Goal: Task Accomplishment & Management: Use online tool/utility

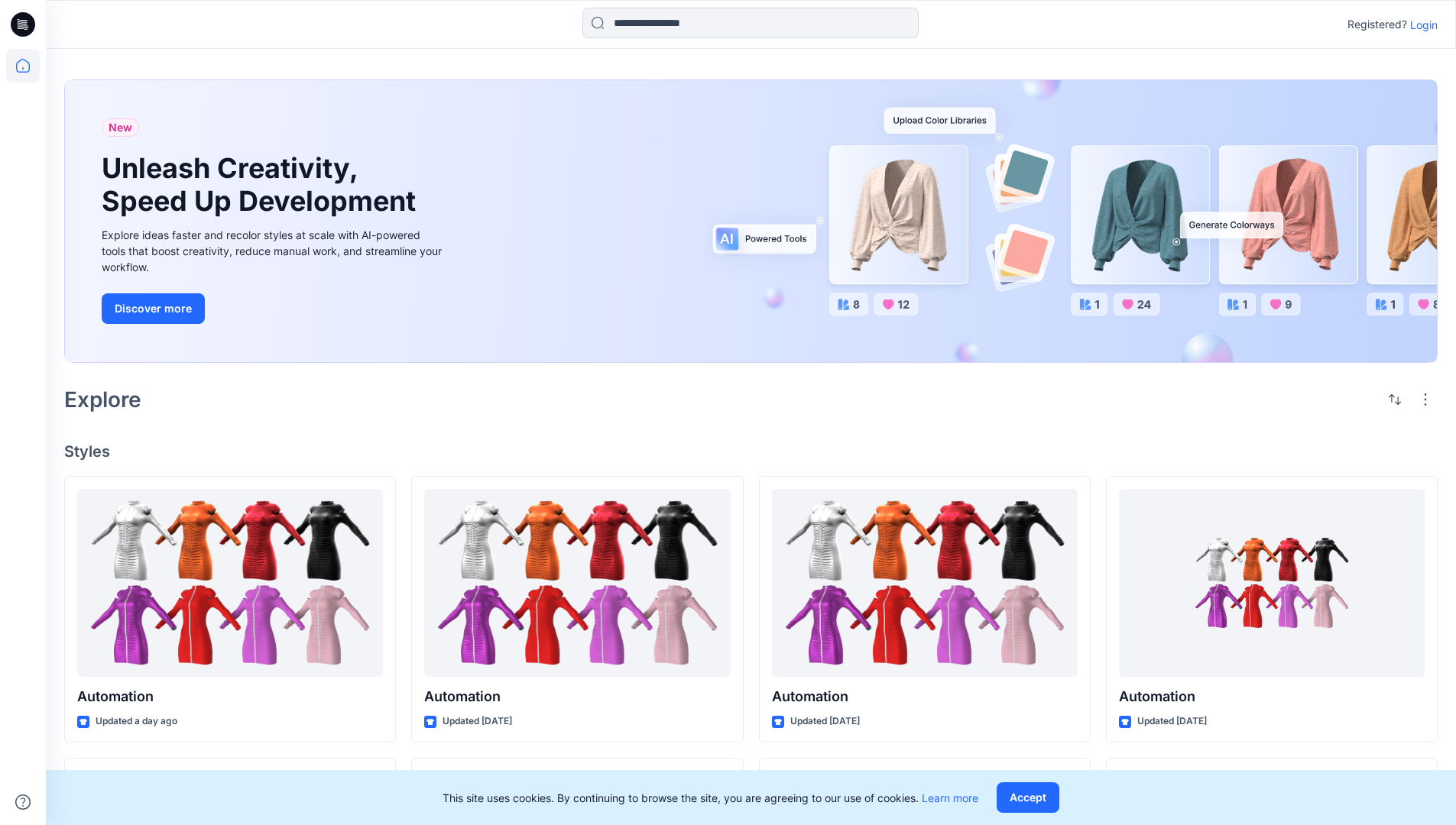
click at [1421, 25] on p "Login" at bounding box center [1425, 25] width 28 height 16
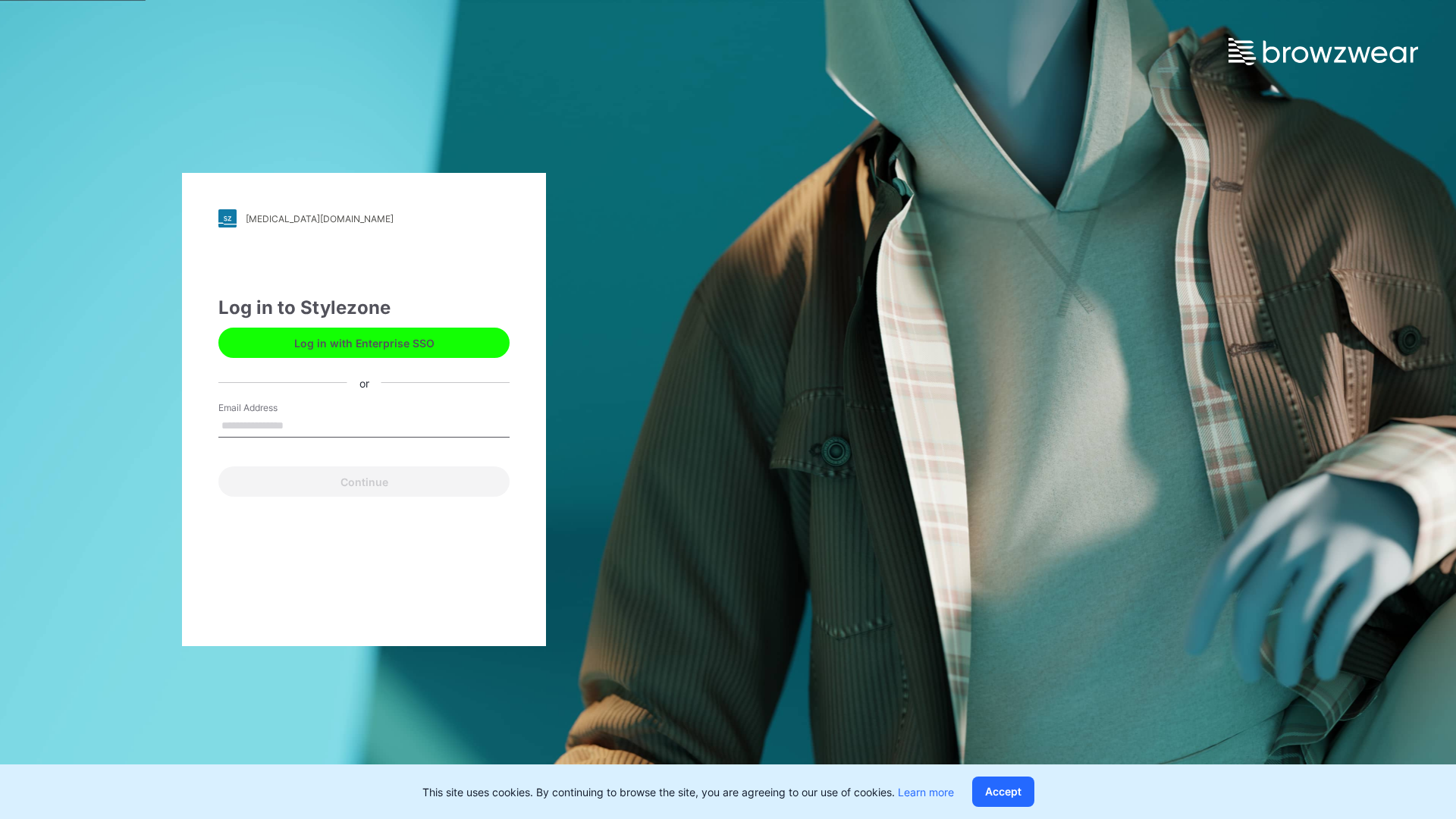
click at [300, 425] on input "Email Address" at bounding box center [364, 426] width 291 height 22
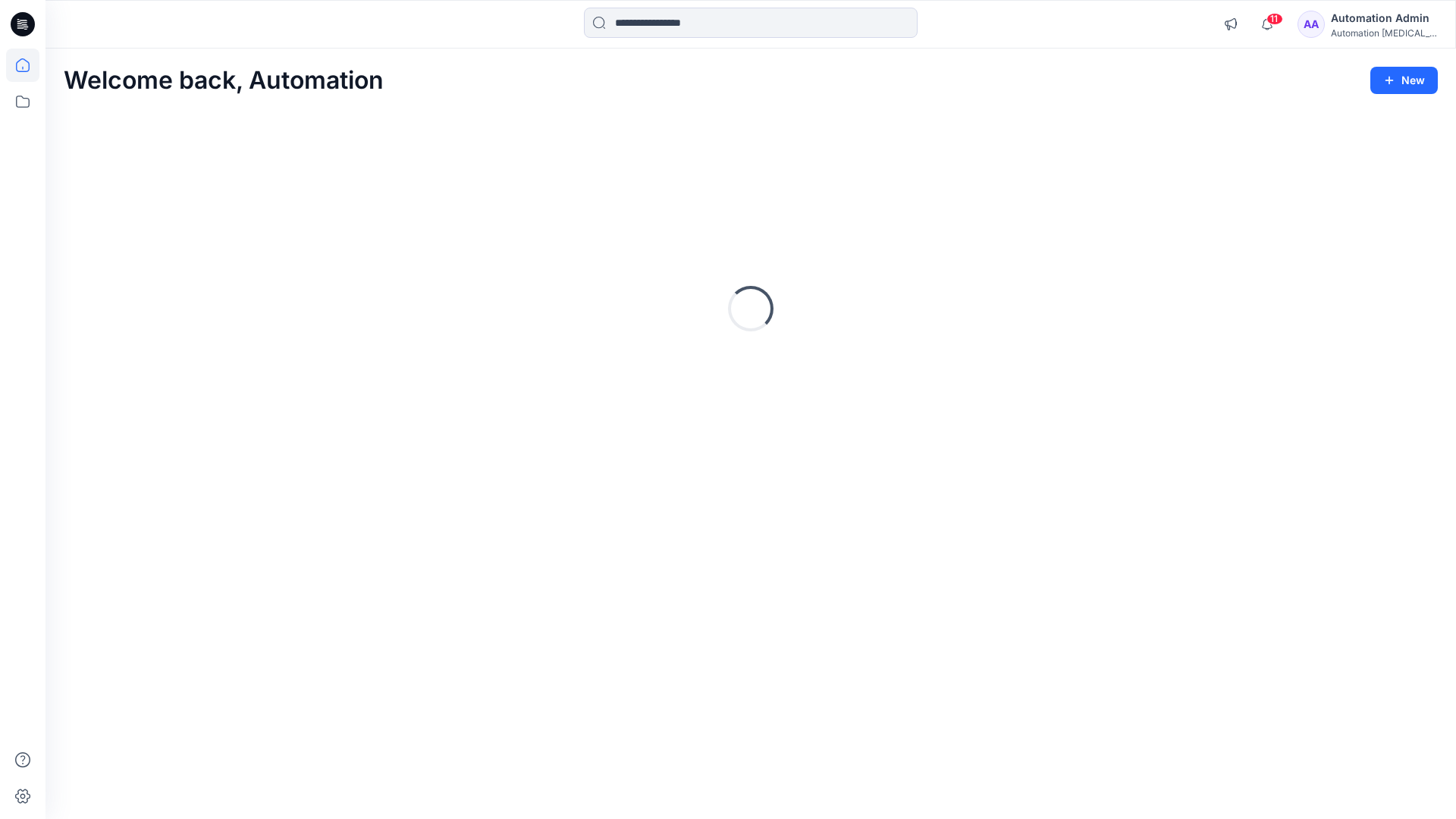
click at [29, 65] on icon at bounding box center [22, 65] width 14 height 14
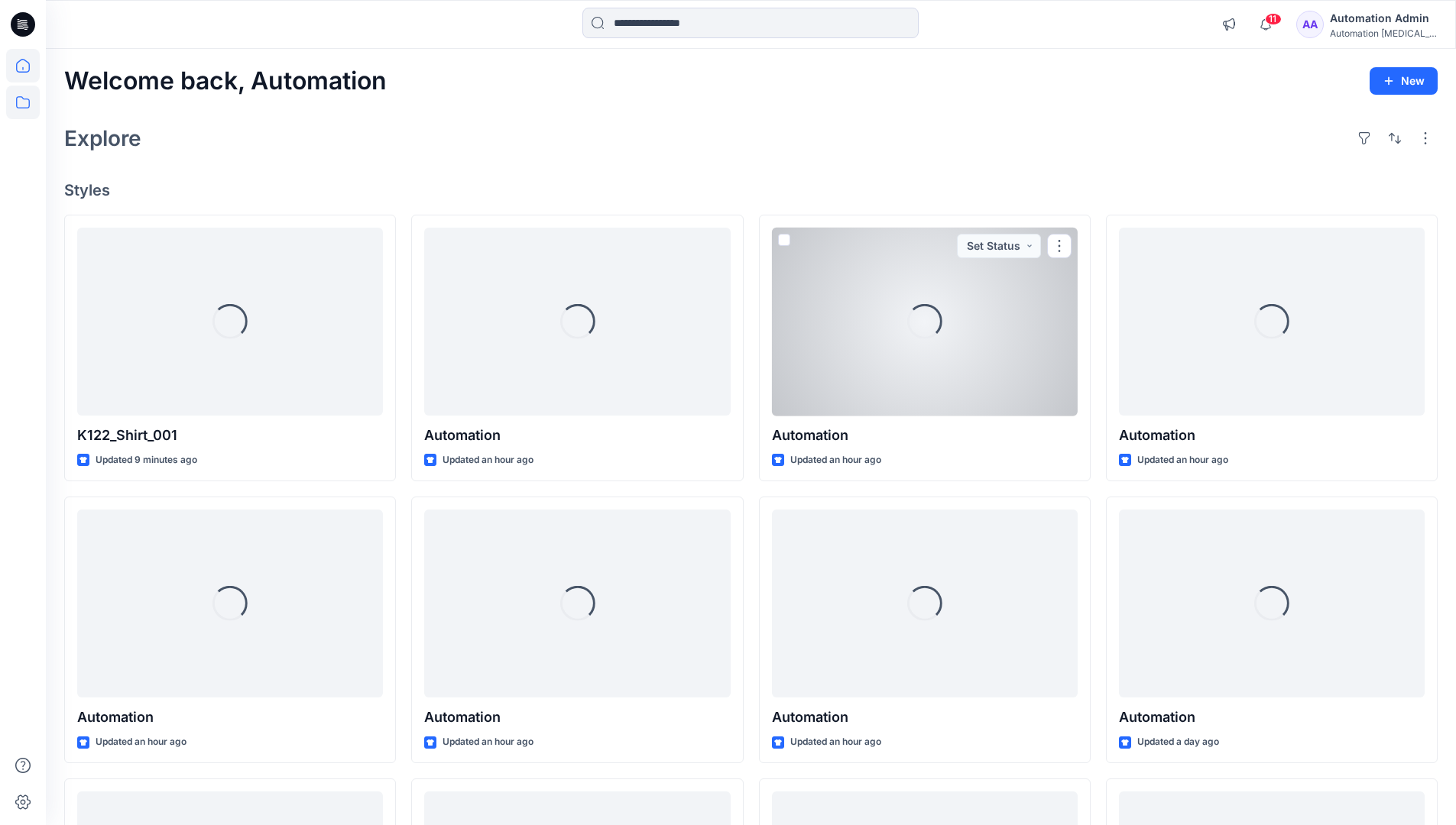
click at [28, 103] on icon at bounding box center [23, 102] width 33 height 33
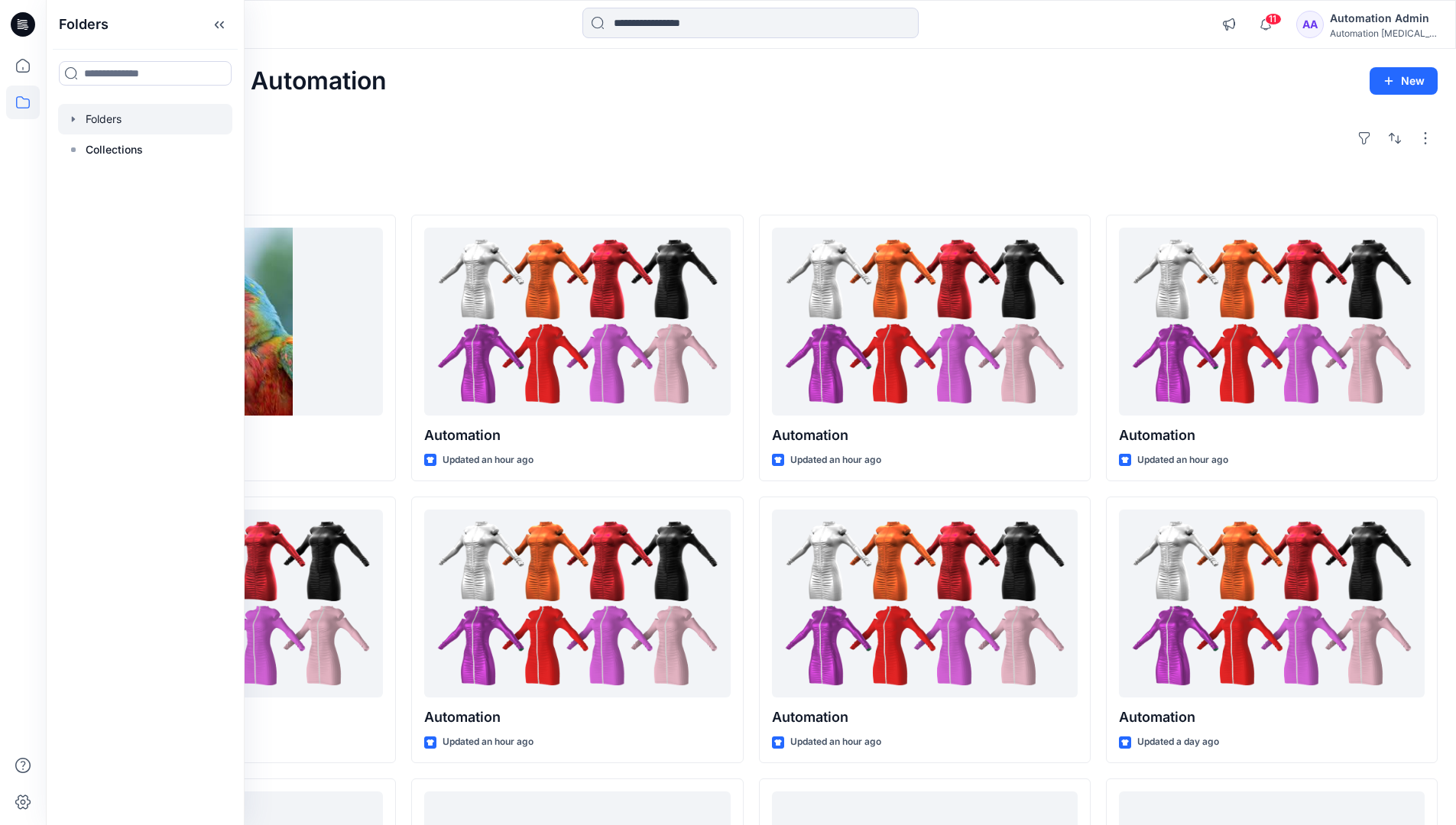
click at [163, 121] on div at bounding box center [145, 119] width 174 height 30
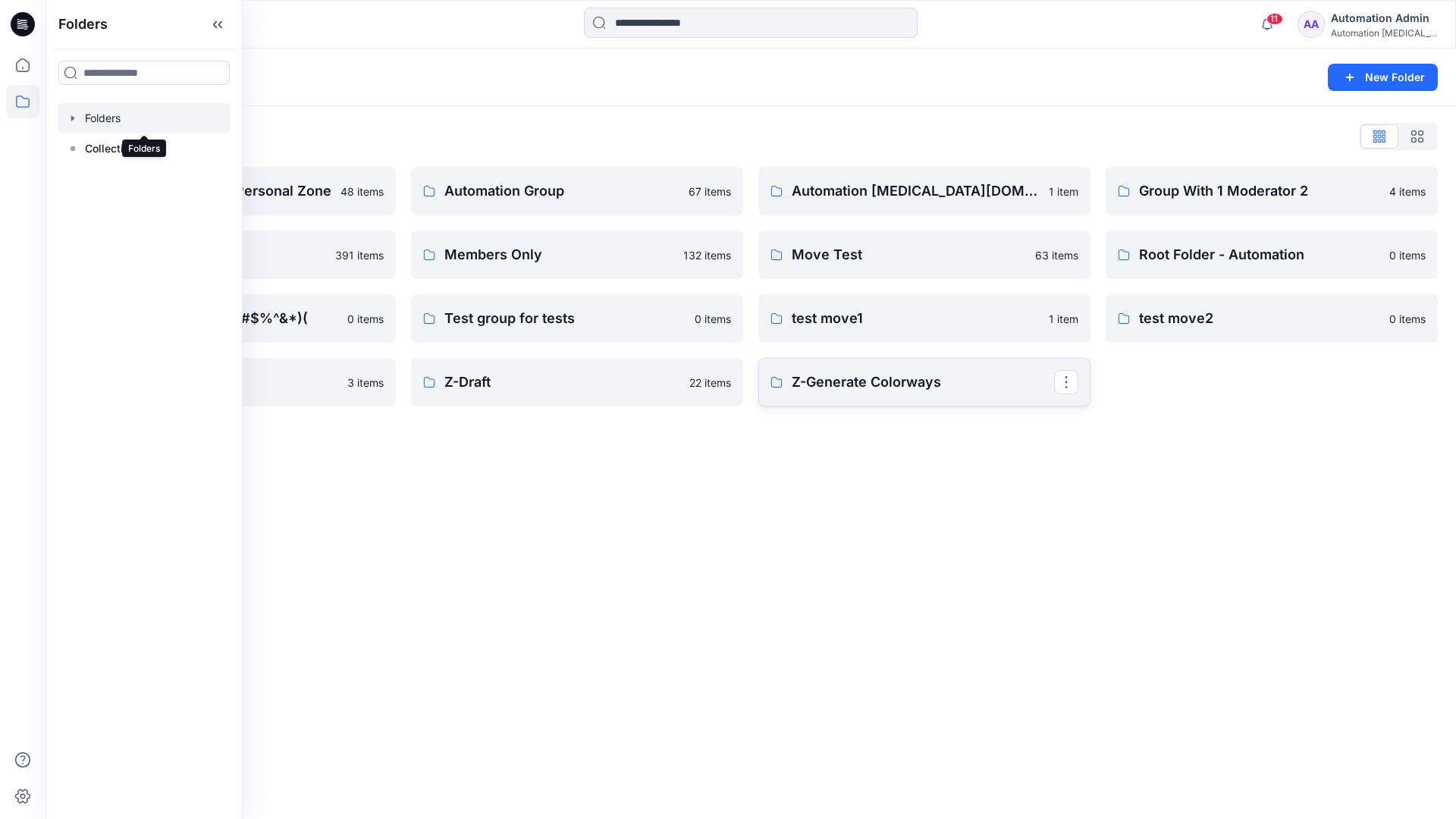
click at [966, 381] on p "Z-Generate Colorways" at bounding box center [922, 383] width 263 height 21
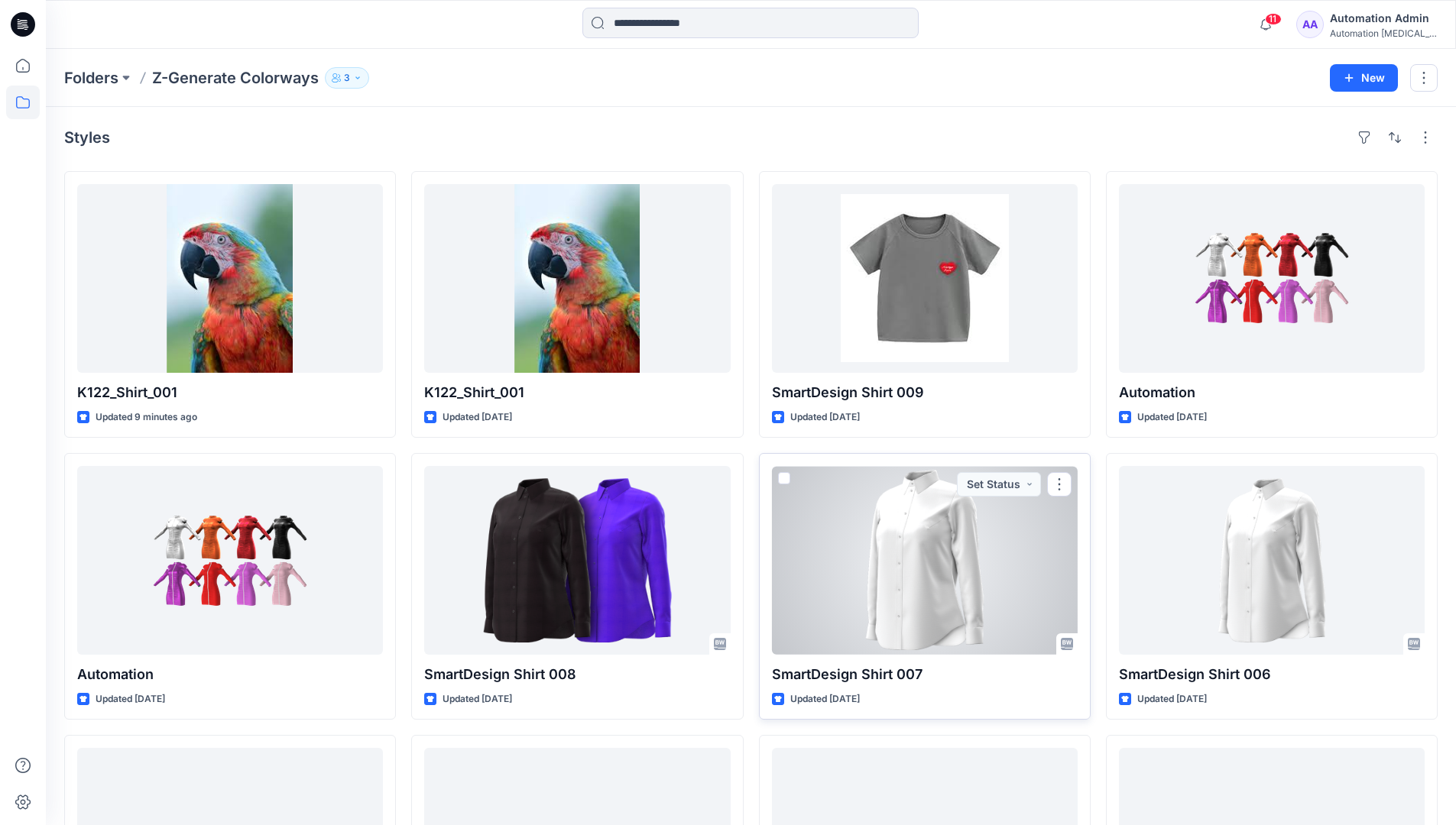
click at [787, 477] on span at bounding box center [784, 478] width 12 height 12
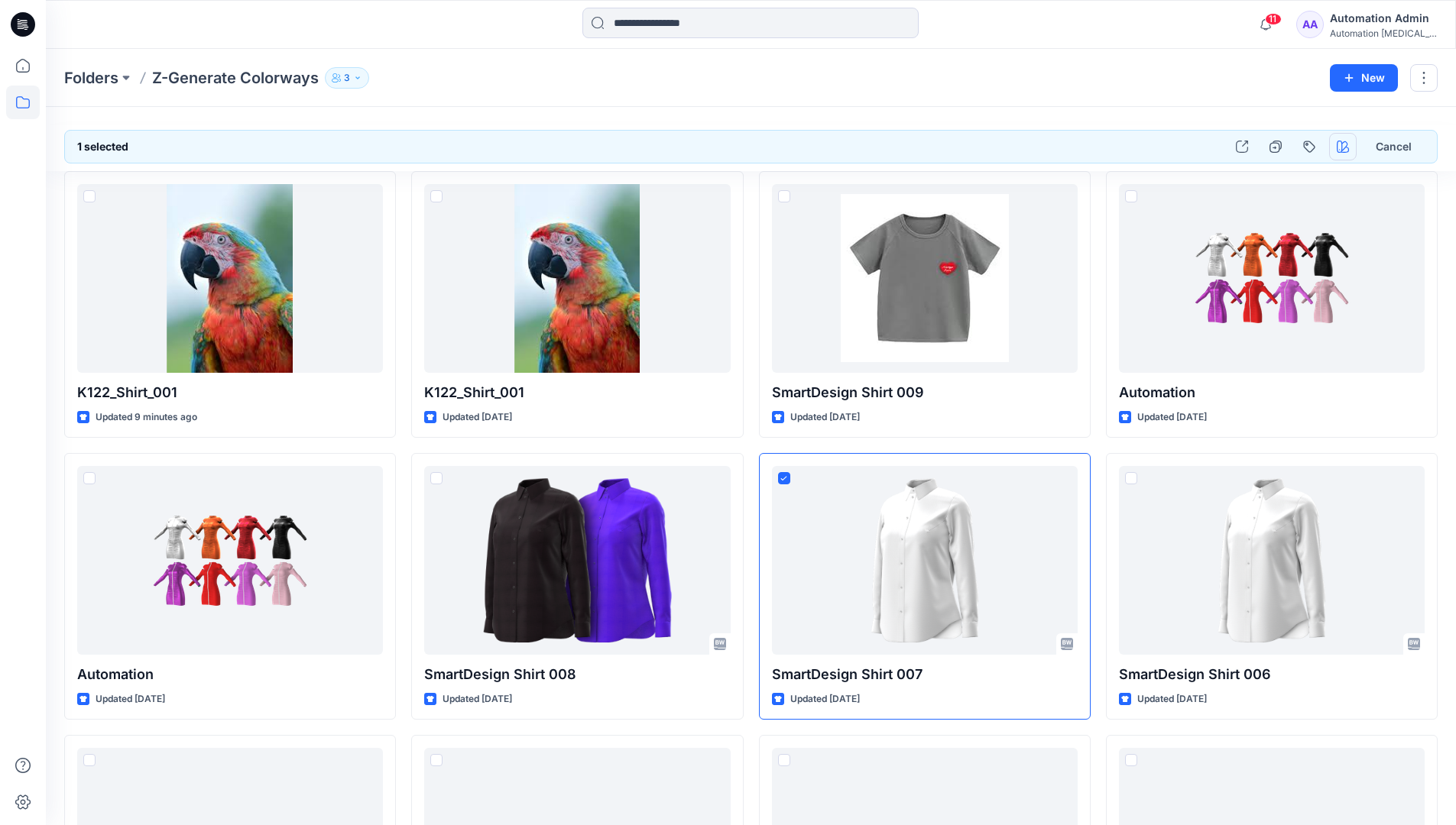
click at [1342, 147] on icon "button" at bounding box center [1343, 147] width 12 height 12
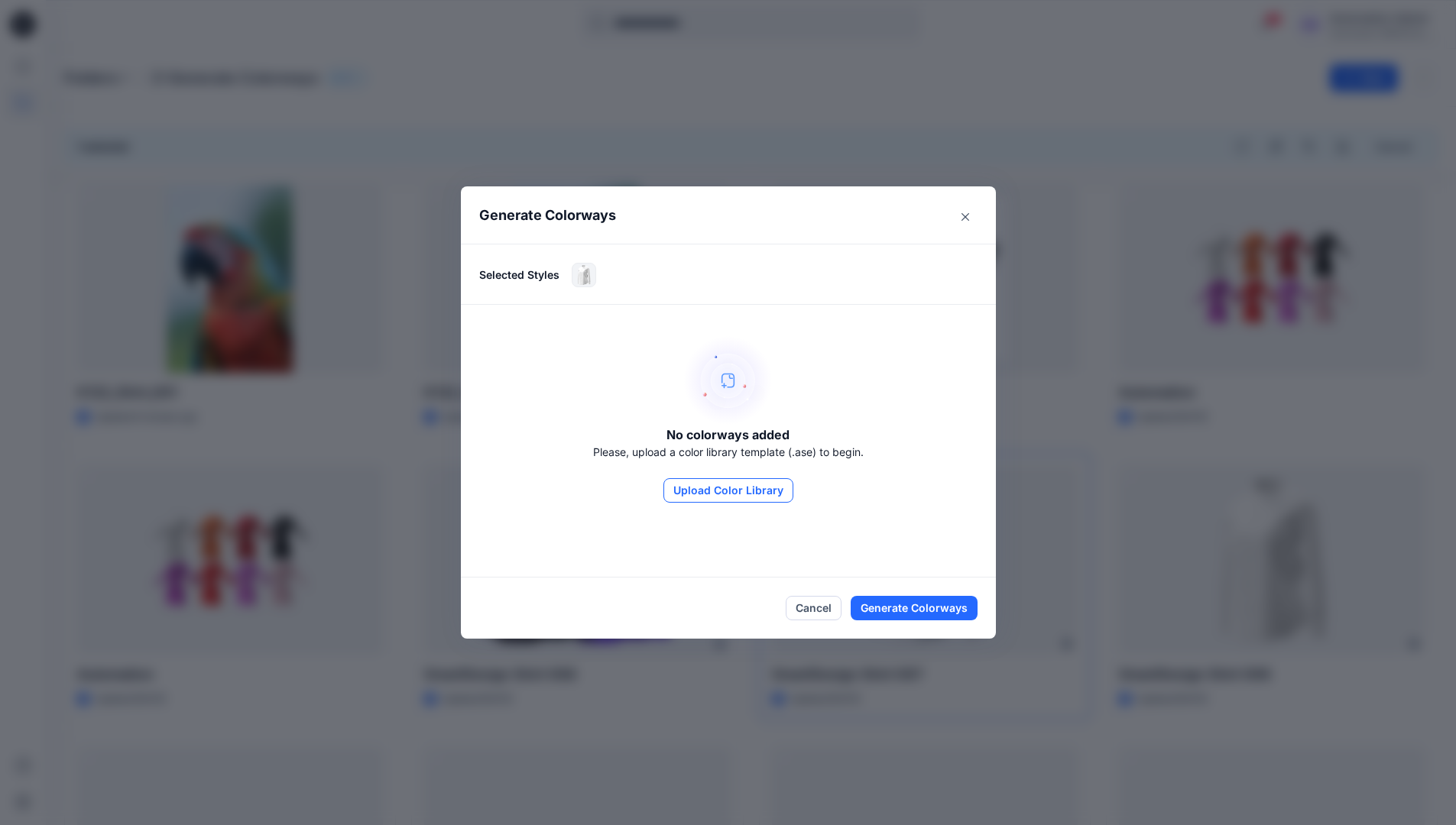
click at [751, 489] on button "Upload Color Library" at bounding box center [728, 490] width 130 height 25
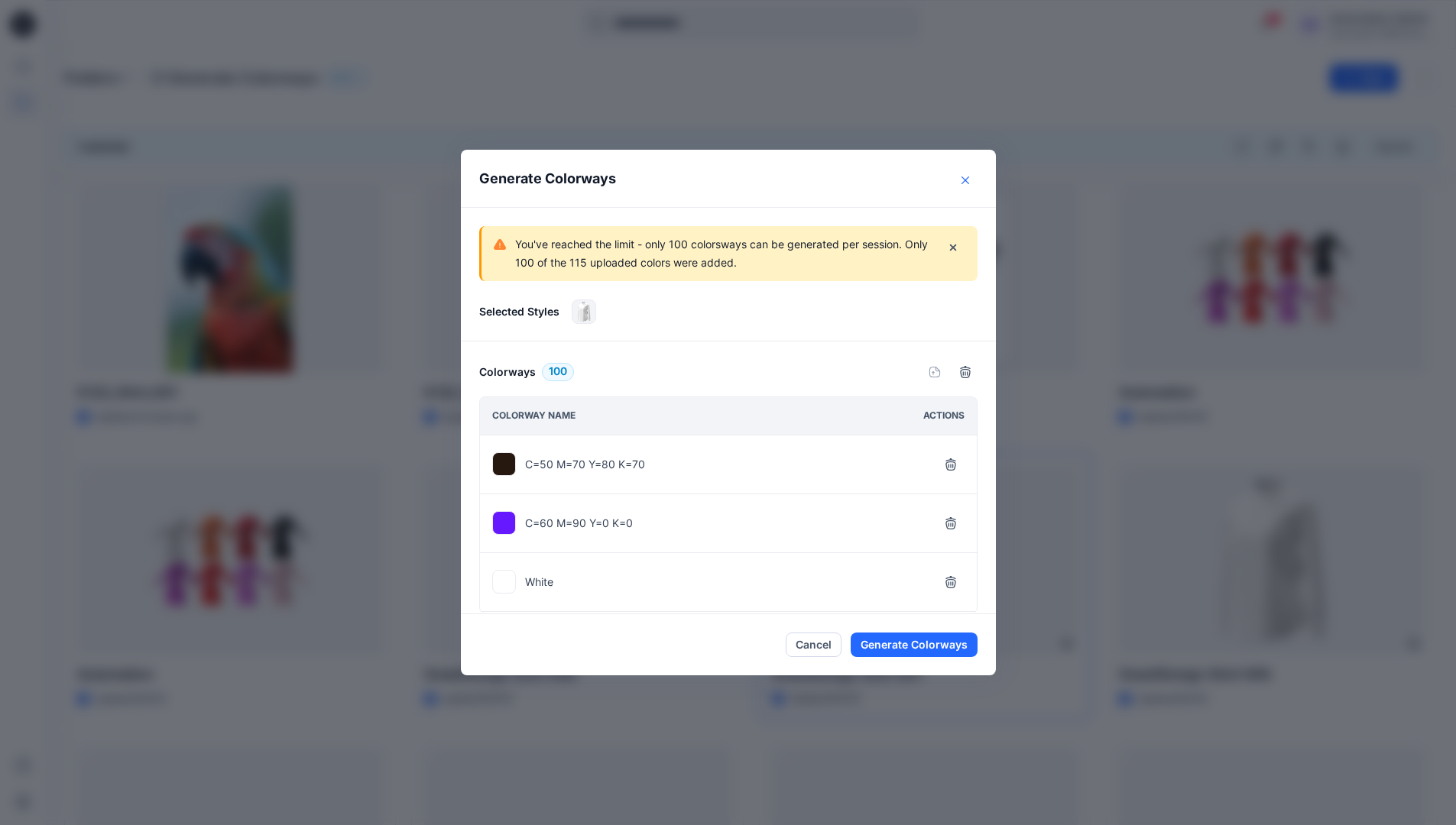
click at [969, 180] on icon "Close" at bounding box center [965, 180] width 8 height 8
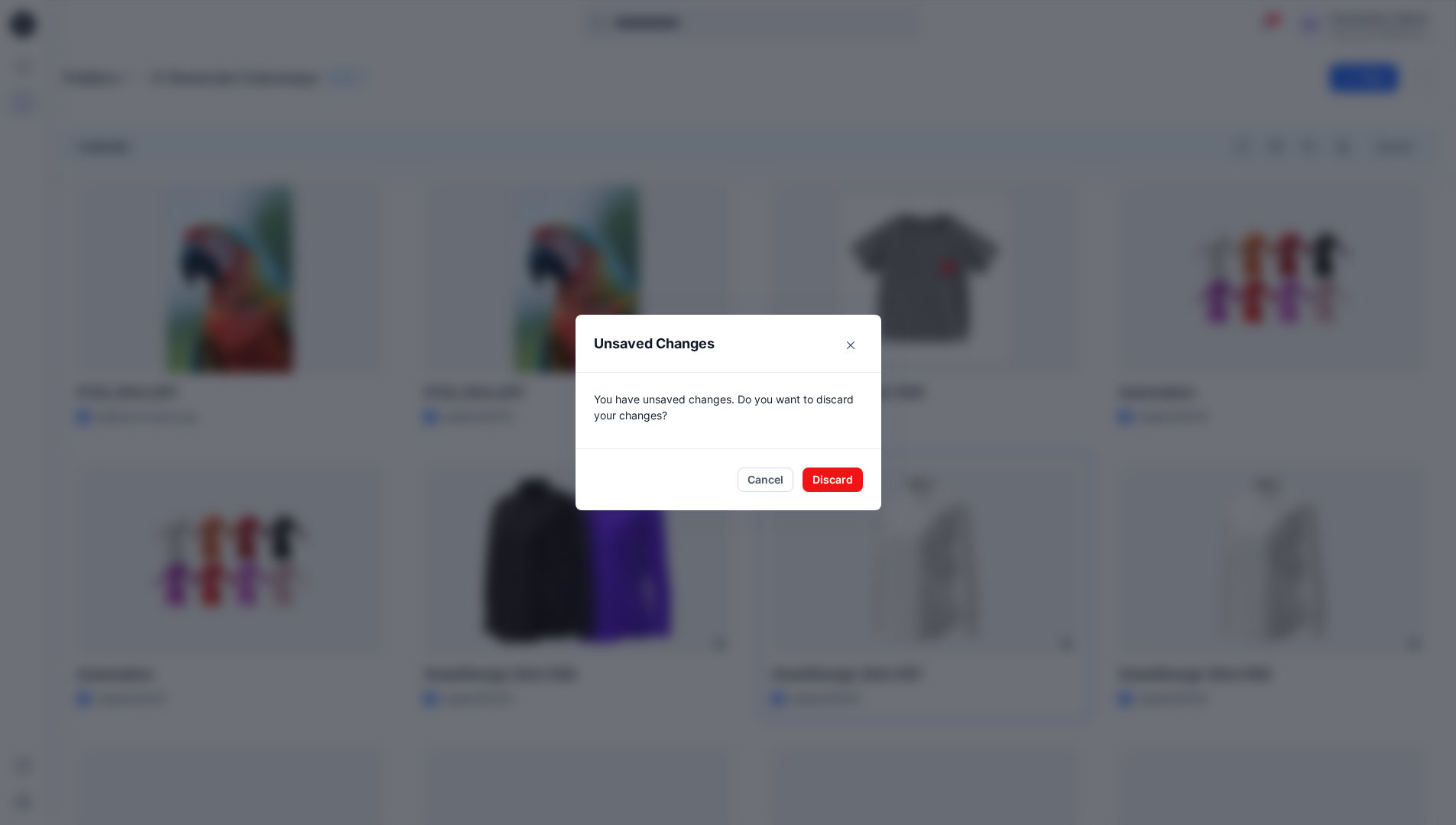
click at [845, 492] on footer "Cancel Discard" at bounding box center [728, 480] width 306 height 61
click at [855, 478] on button "Discard" at bounding box center [832, 480] width 60 height 25
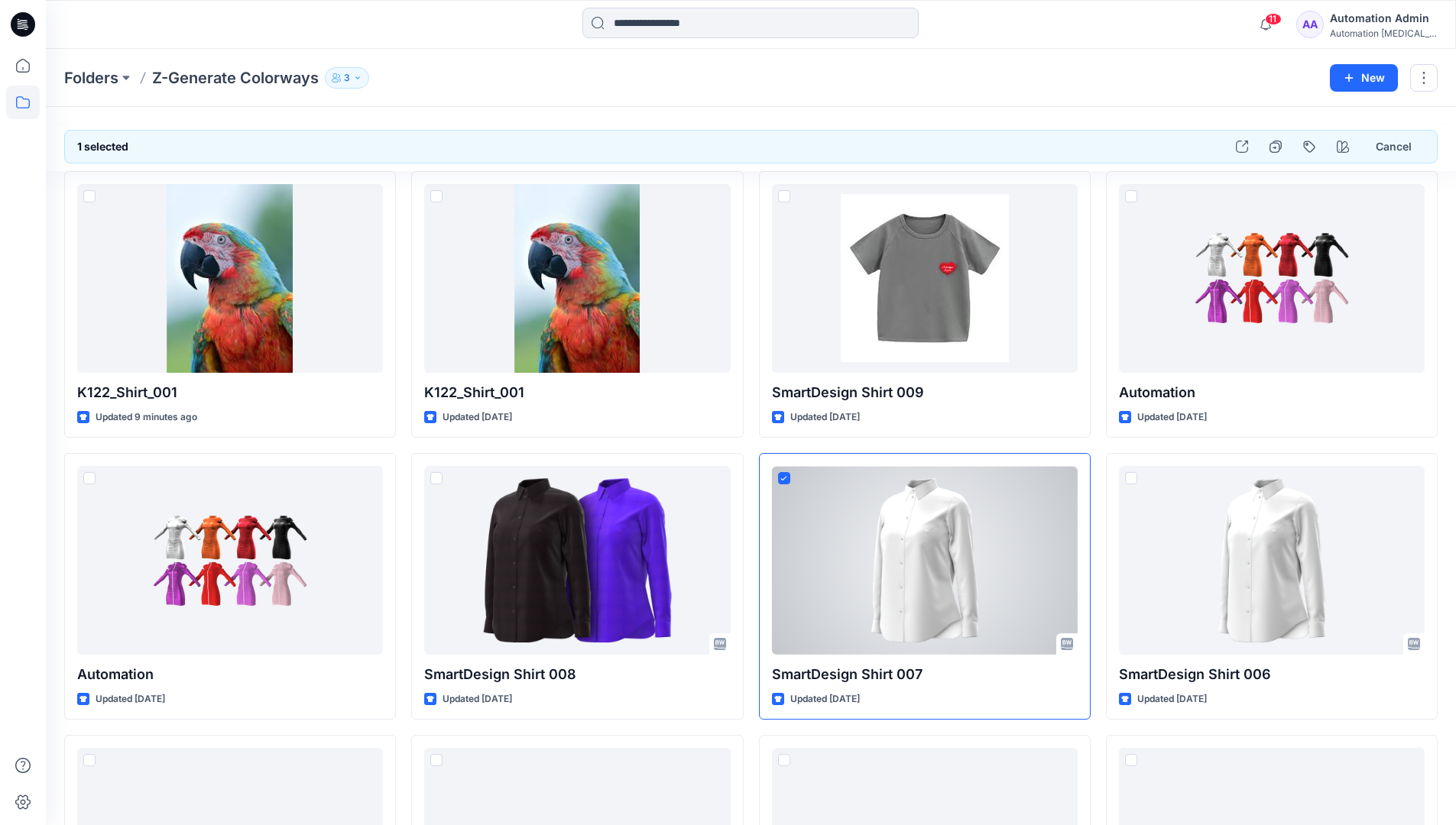
click at [1397, 25] on div "Automation Admin" at bounding box center [1383, 18] width 107 height 19
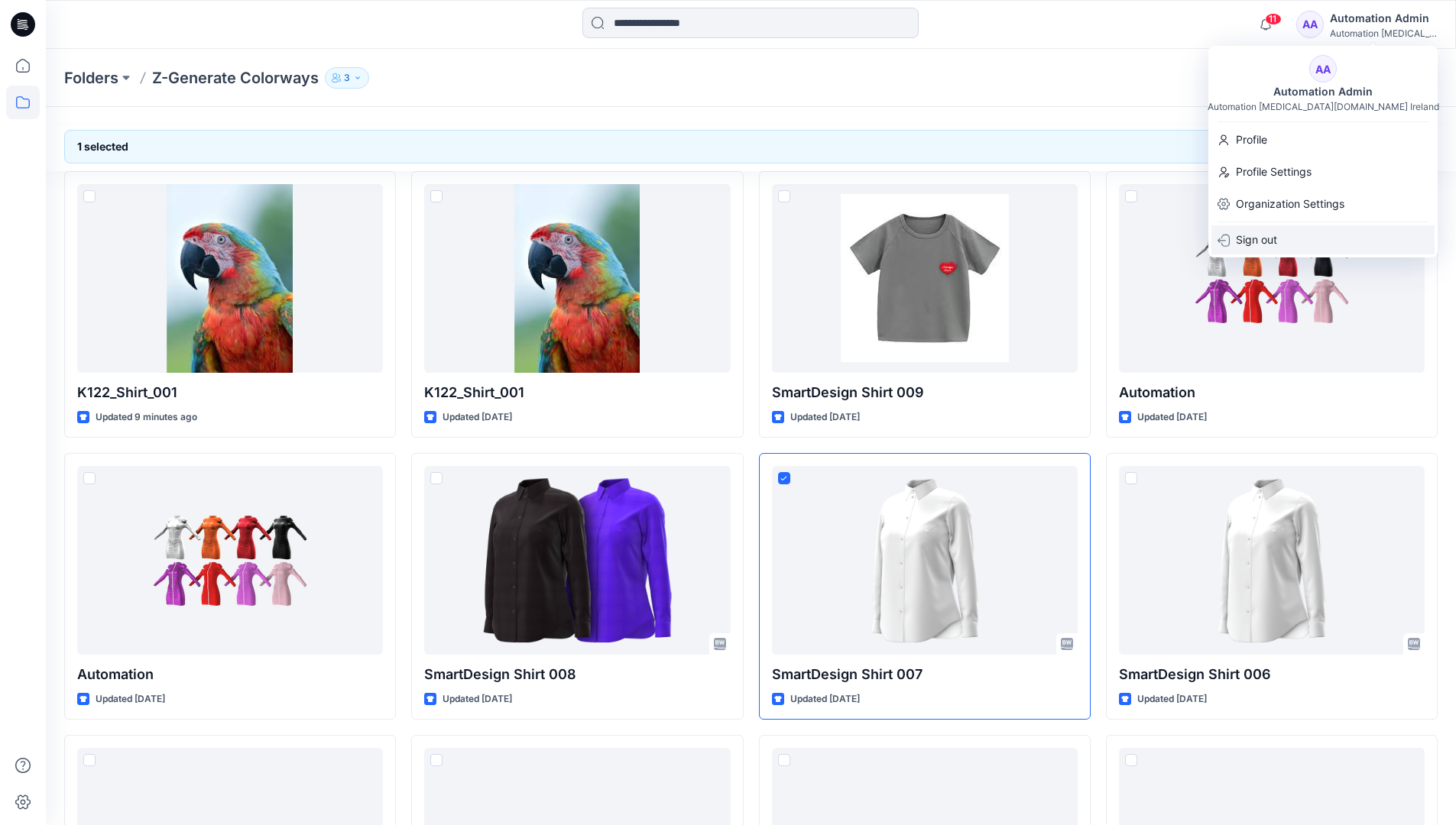
click at [1335, 241] on div "Sign out" at bounding box center [1323, 240] width 223 height 29
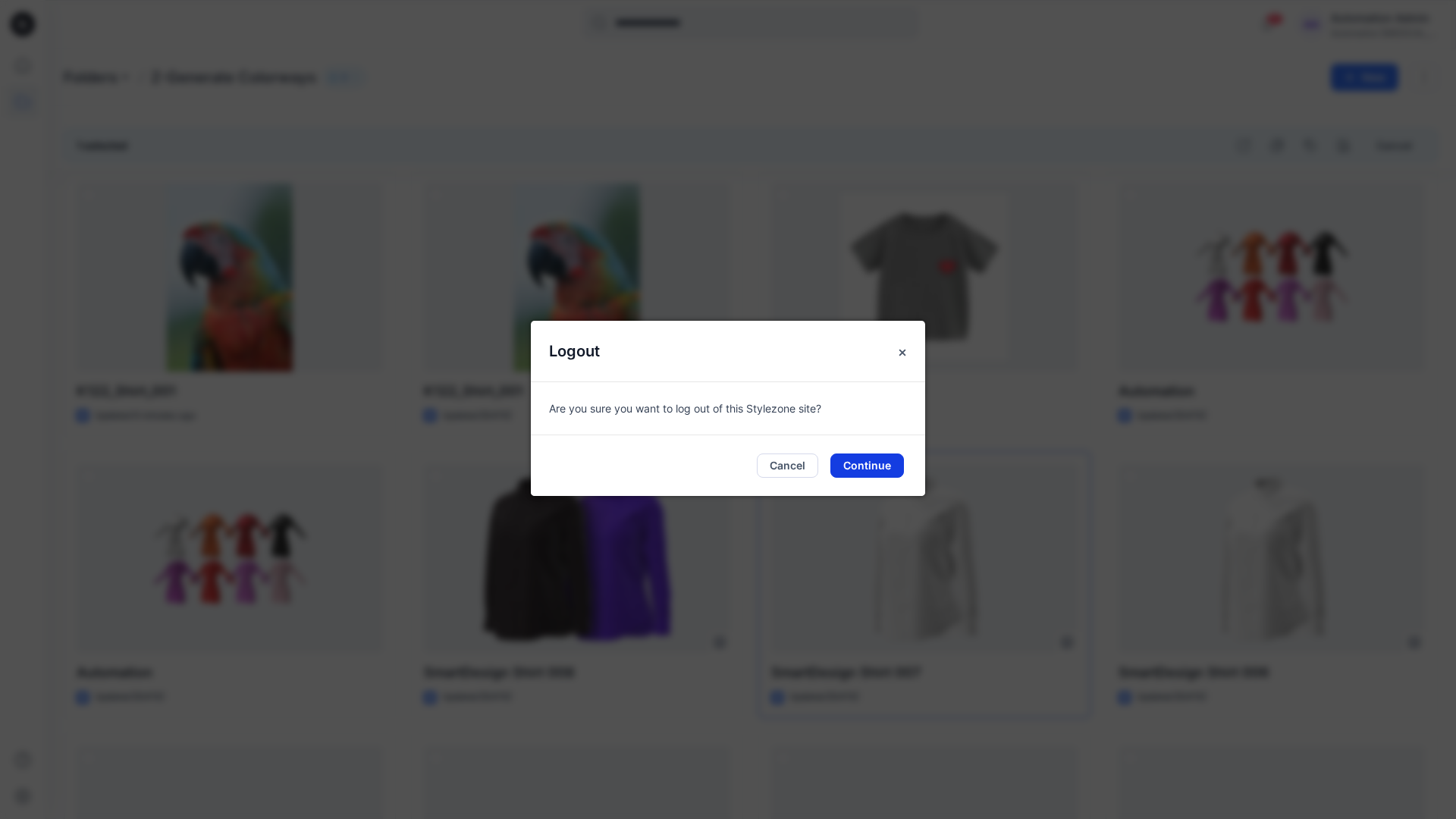
click at [874, 469] on button "Continue" at bounding box center [867, 466] width 73 height 24
